Goal: Transaction & Acquisition: Book appointment/travel/reservation

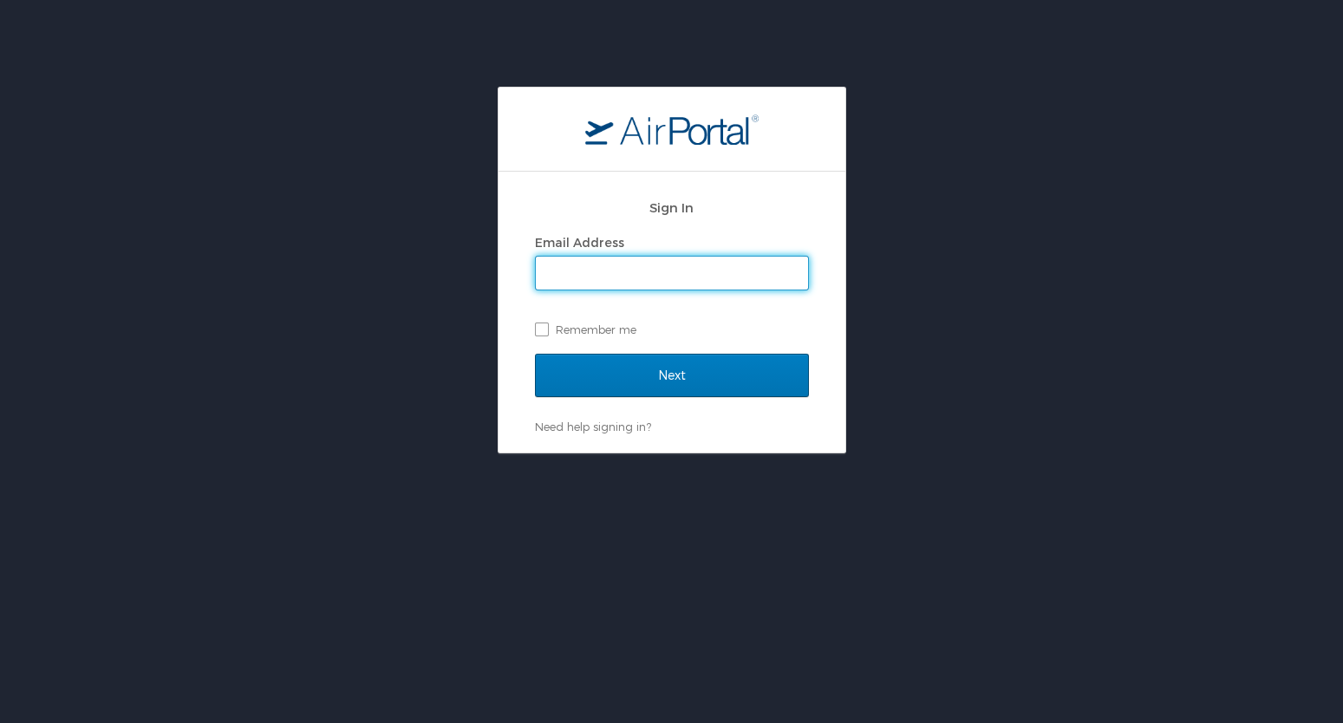
click at [634, 271] on input "Email Address" at bounding box center [672, 273] width 272 height 33
type input "cara.diliberti@dems.ag"
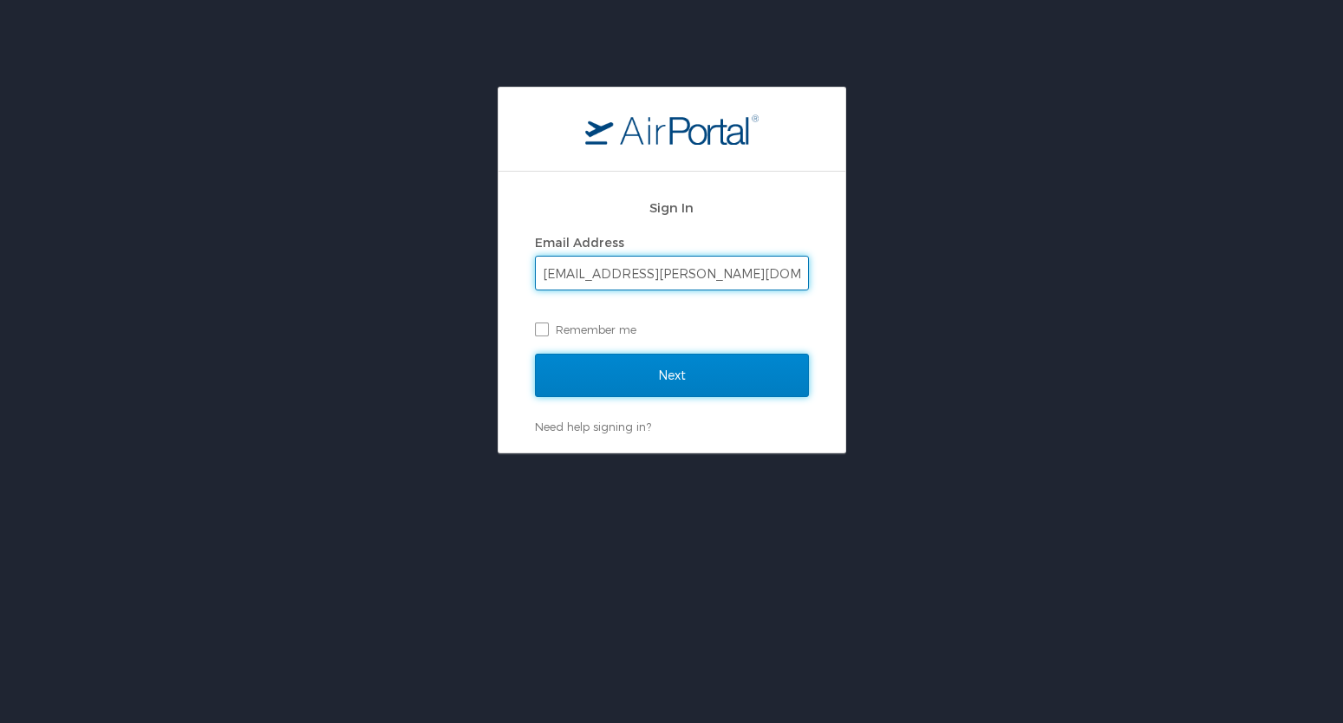
click at [678, 369] on input "Next" at bounding box center [672, 375] width 274 height 43
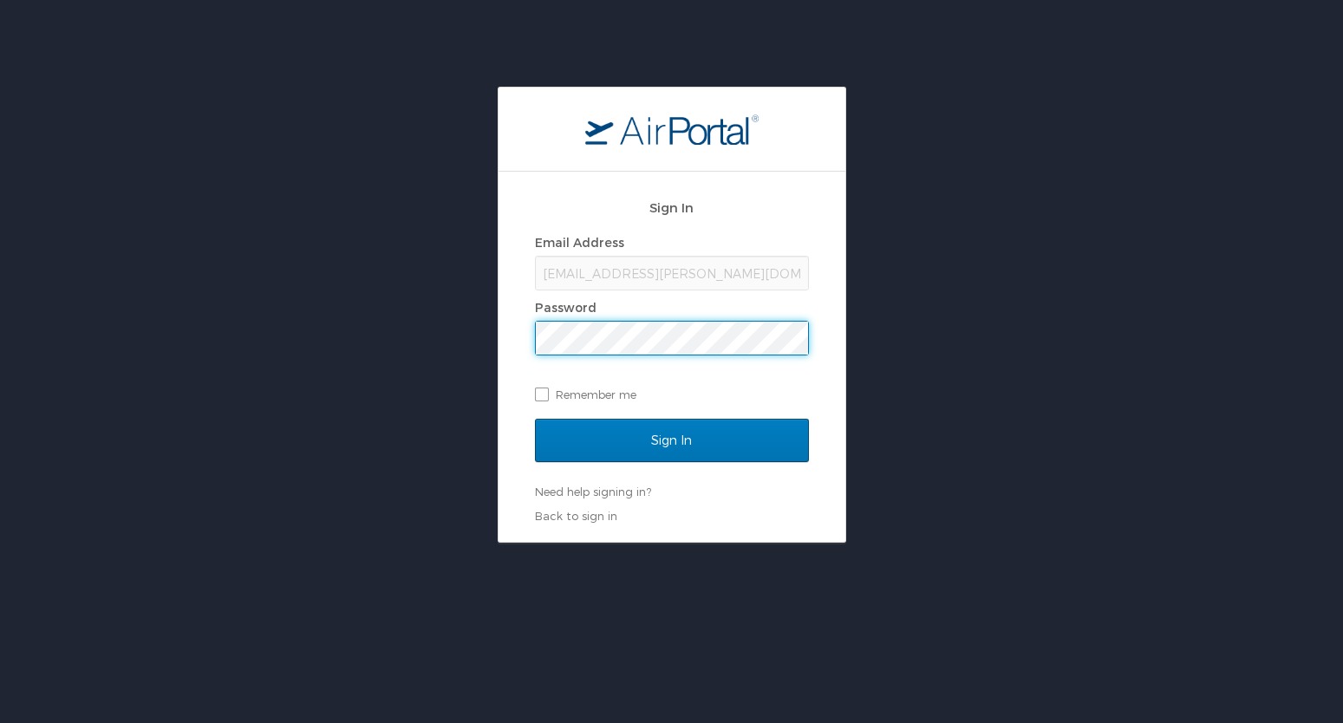
click at [535, 419] on input "Sign In" at bounding box center [672, 440] width 274 height 43
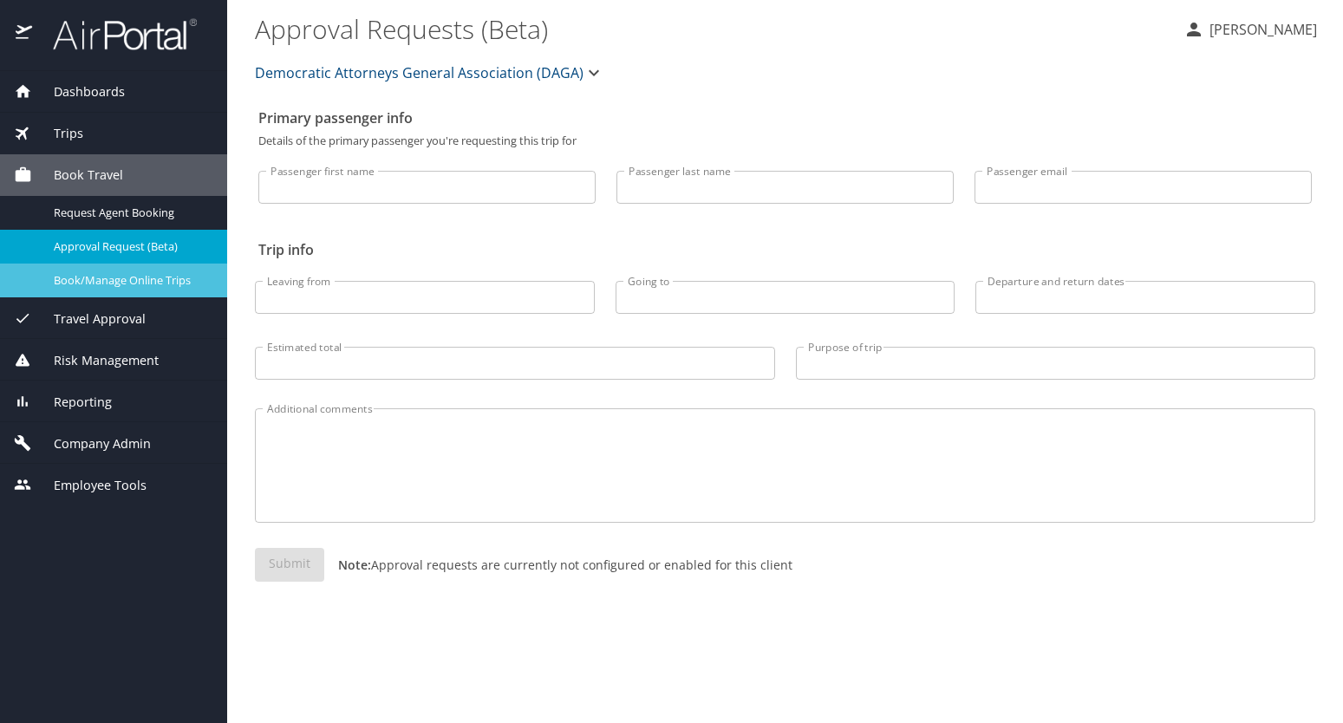
click at [146, 264] on link "Book/Manage Online Trips" at bounding box center [113, 281] width 227 height 34
